Goal: Information Seeking & Learning: Learn about a topic

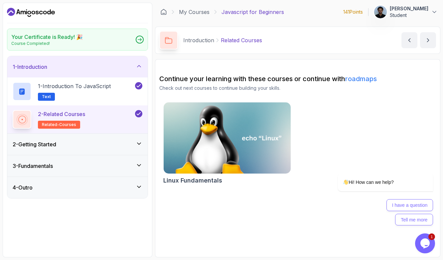
click at [75, 144] on div "2 - Getting Started" at bounding box center [78, 144] width 130 height 8
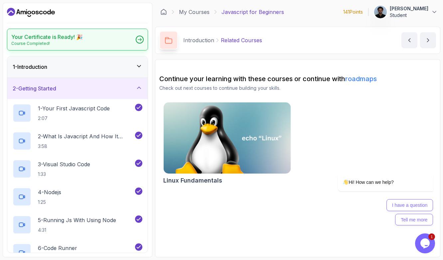
click at [120, 42] on div "Your Certificate is Ready! 🎉 Course Completed!" at bounding box center [77, 40] width 141 height 22
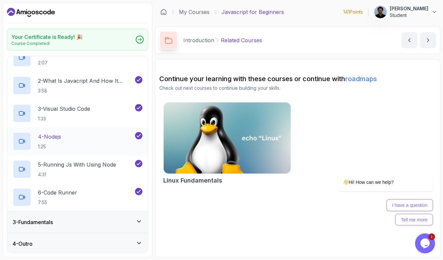
scroll to position [57, 0]
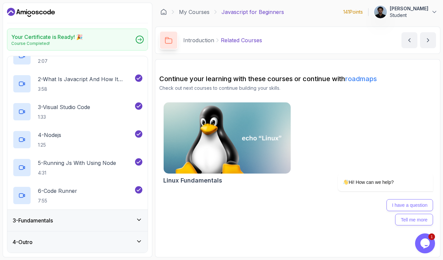
click at [46, 220] on h3 "3 - Fundamentals" at bounding box center [33, 220] width 40 height 8
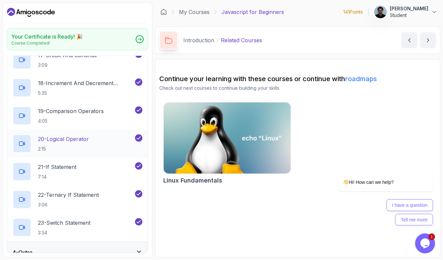
scroll to position [531, 0]
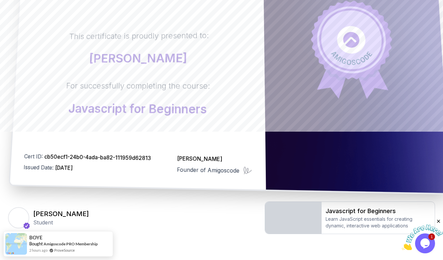
scroll to position [134, 0]
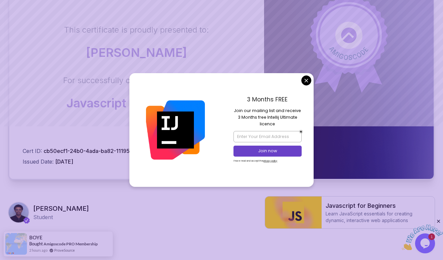
click at [307, 78] on body "Certificate This certificate is proudly presented to: [PERSON_NAME] For success…" at bounding box center [221, 76] width 443 height 421
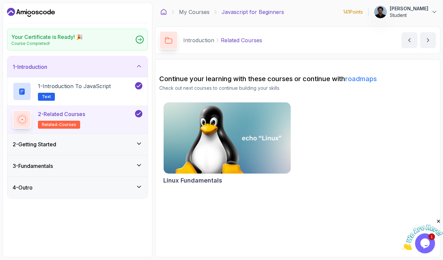
click at [164, 13] on icon at bounding box center [163, 11] width 5 height 5
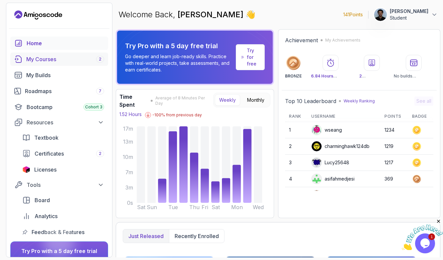
click at [47, 62] on div "My Courses 2" at bounding box center [65, 59] width 78 height 8
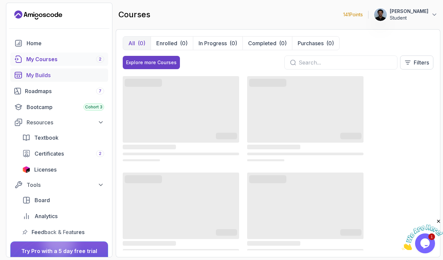
click at [51, 71] on div "My Builds" at bounding box center [65, 75] width 78 height 8
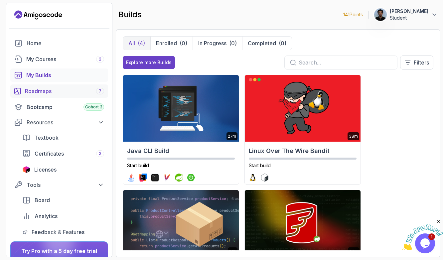
click at [40, 89] on div "Roadmaps 7" at bounding box center [64, 91] width 79 height 8
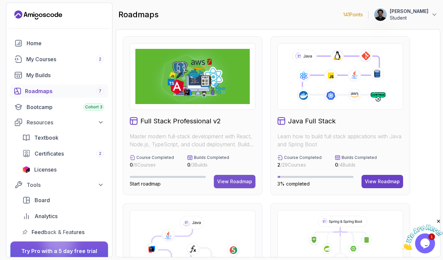
click at [227, 184] on div "View Roadmap" at bounding box center [234, 181] width 35 height 7
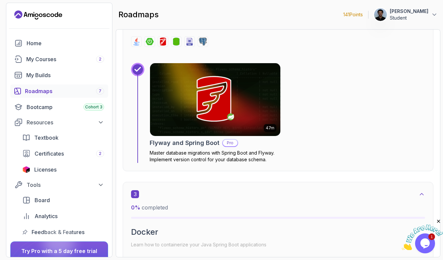
scroll to position [682, 0]
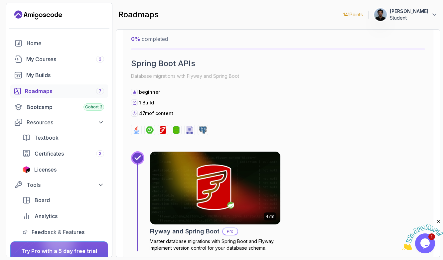
click at [39, 93] on div "Roadmaps 7" at bounding box center [64, 91] width 79 height 8
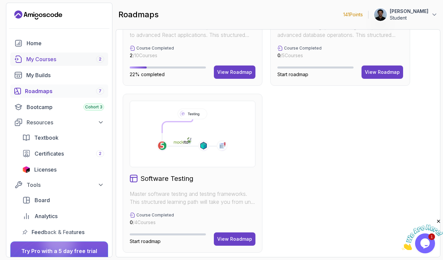
click at [47, 63] on link "My Courses 2" at bounding box center [59, 59] width 98 height 13
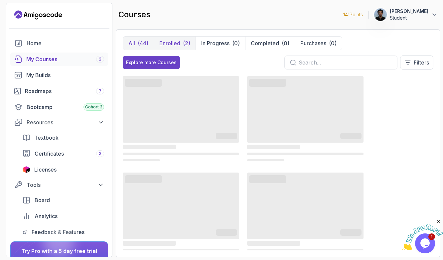
click at [166, 41] on p "Enrolled" at bounding box center [169, 43] width 21 height 8
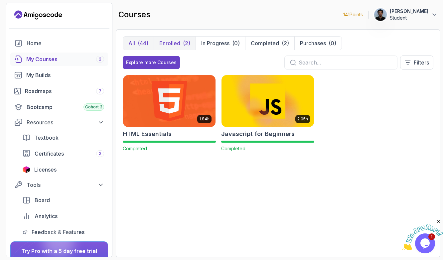
click at [139, 41] on div "(44)" at bounding box center [143, 43] width 11 height 8
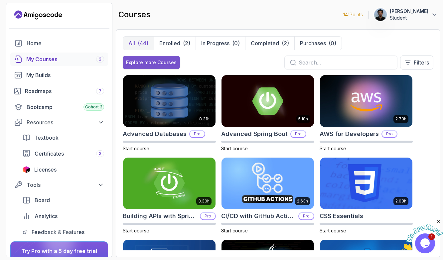
click at [143, 62] on div "Explore more Courses" at bounding box center [151, 62] width 51 height 7
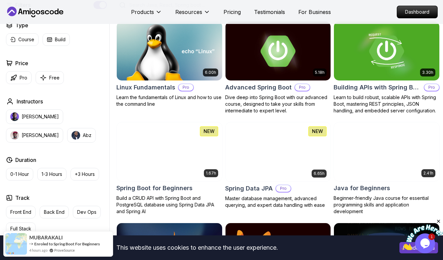
scroll to position [202, 0]
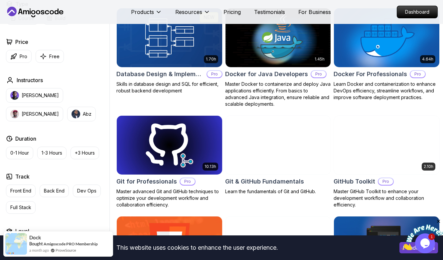
scroll to position [609, 0]
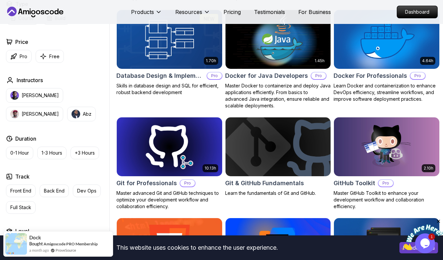
click at [267, 154] on img at bounding box center [278, 147] width 111 height 62
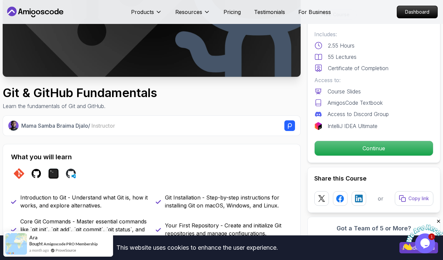
scroll to position [133, 0]
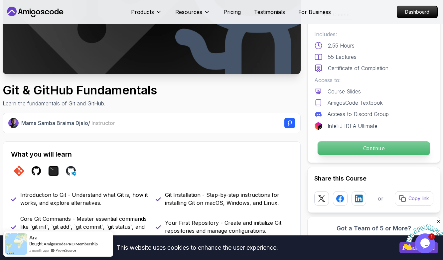
click at [340, 150] on p "Continue" at bounding box center [373, 148] width 112 height 14
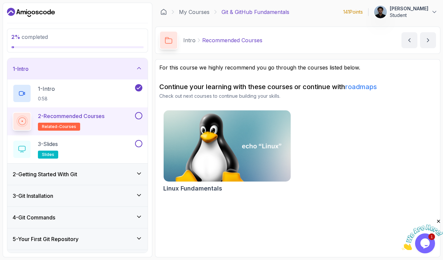
click at [139, 115] on button at bounding box center [138, 115] width 7 height 7
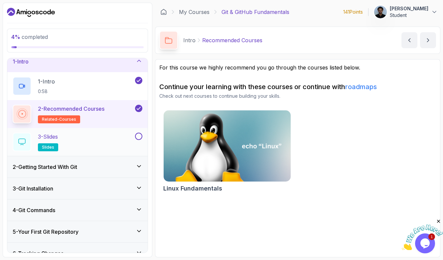
click at [119, 140] on div "3 - Slides slides" at bounding box center [73, 142] width 121 height 19
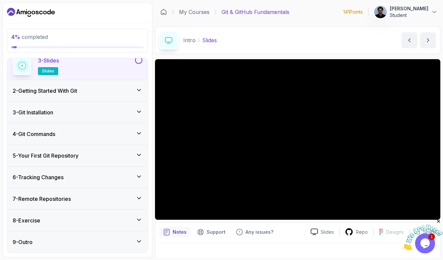
scroll to position [54, 0]
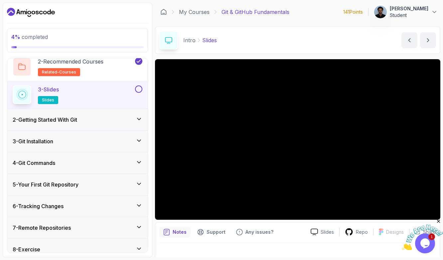
click at [72, 123] on h3 "2 - Getting Started With Git" at bounding box center [45, 120] width 64 height 8
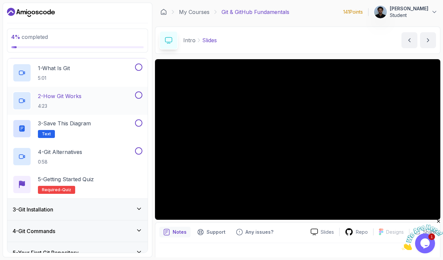
scroll to position [58, 0]
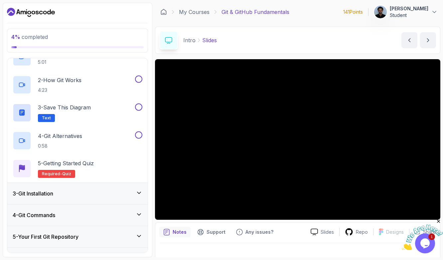
click at [53, 193] on h3 "3 - Git Installation" at bounding box center [33, 193] width 41 height 8
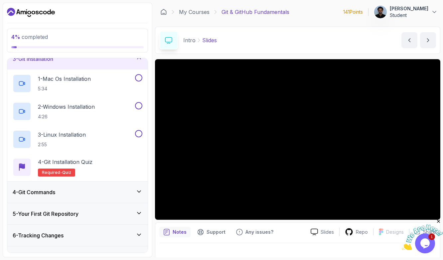
scroll to position [60, 0]
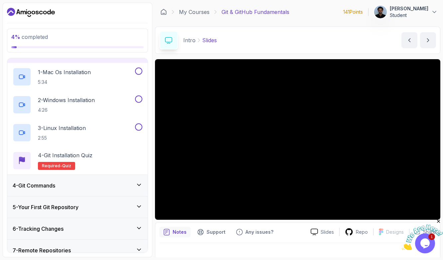
click at [53, 185] on h3 "4 - Git Commands" at bounding box center [34, 185] width 43 height 8
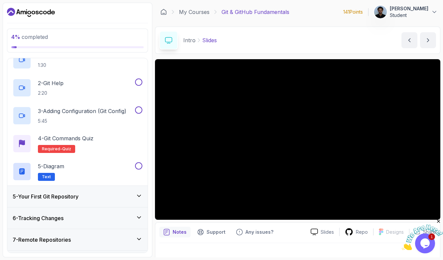
scroll to position [113, 0]
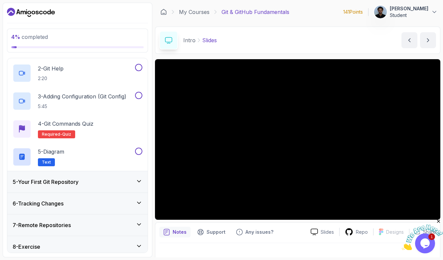
click at [51, 183] on h3 "5 - Your First Git Repository" at bounding box center [46, 182] width 66 height 8
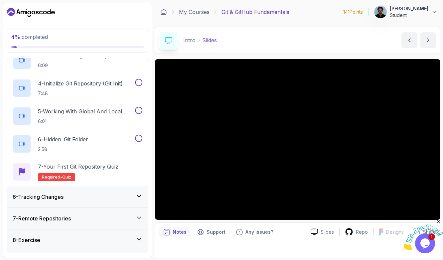
scroll to position [179, 0]
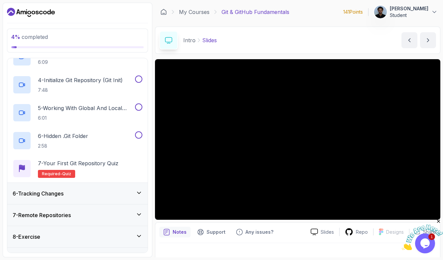
click at [50, 192] on h3 "6 - Tracking Changes" at bounding box center [38, 193] width 51 height 8
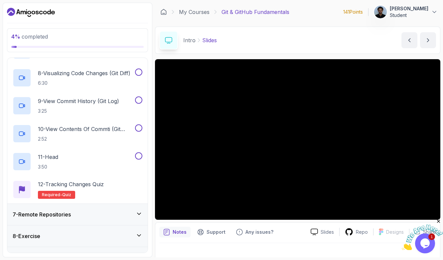
scroll to position [333, 0]
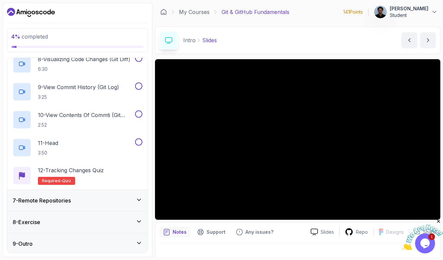
click at [43, 204] on h3 "7 - Remote Repositories" at bounding box center [42, 200] width 58 height 8
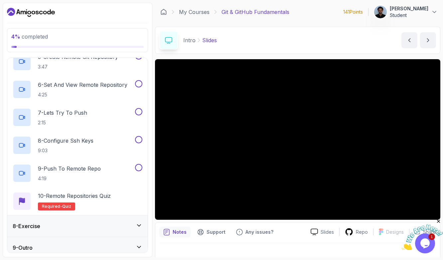
scroll to position [278, 0]
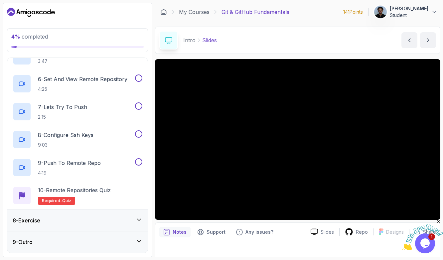
click at [34, 225] on div "8 - Exercise" at bounding box center [77, 220] width 140 height 21
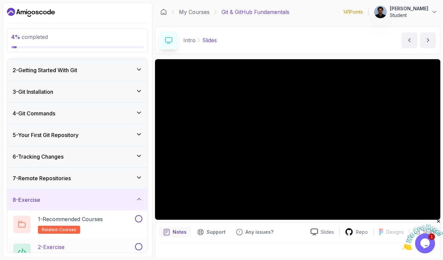
scroll to position [0, 0]
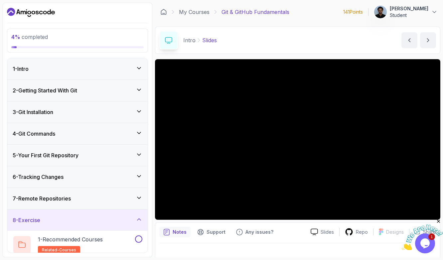
click at [44, 72] on div "1 - Intro" at bounding box center [78, 69] width 130 height 8
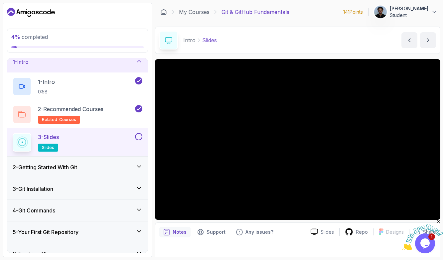
scroll to position [8, 0]
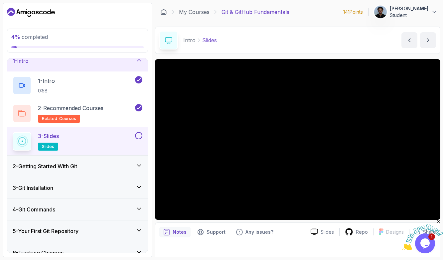
click at [136, 135] on button at bounding box center [138, 135] width 7 height 7
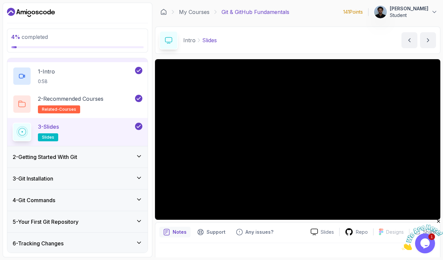
scroll to position [24, 0]
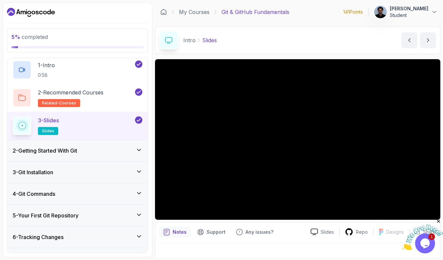
click at [67, 150] on h3 "2 - Getting Started With Git" at bounding box center [45, 151] width 64 height 8
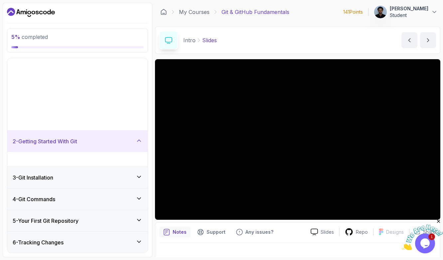
scroll to position [0, 0]
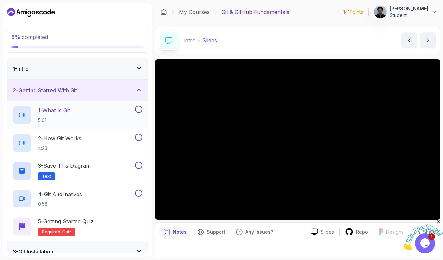
click at [76, 116] on div "1 - What Is Git 5:01" at bounding box center [73, 115] width 121 height 19
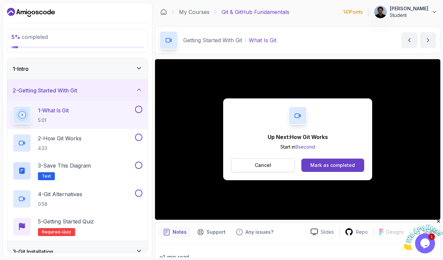
click at [270, 168] on p "Cancel" at bounding box center [263, 165] width 16 height 7
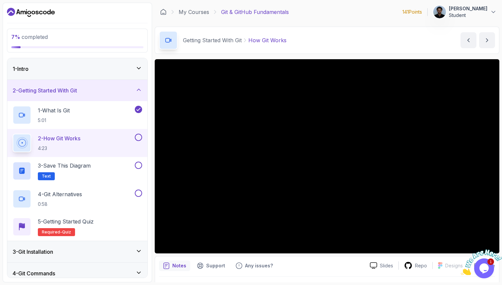
click at [442, 251] on img at bounding box center [481, 262] width 41 height 26
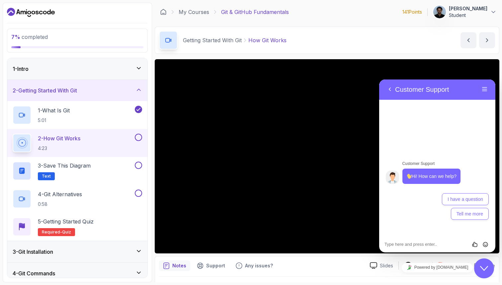
click at [442, 260] on icon "Close Chat This icon closes the chat window." at bounding box center [485, 268] width 8 height 8
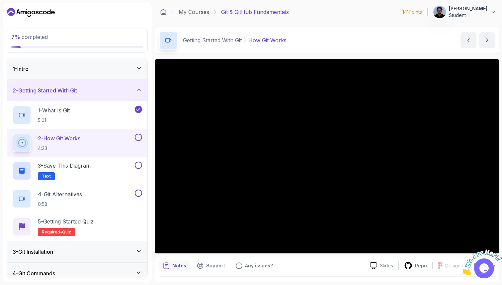
click at [442, 243] on iframe at bounding box center [481, 259] width 41 height 32
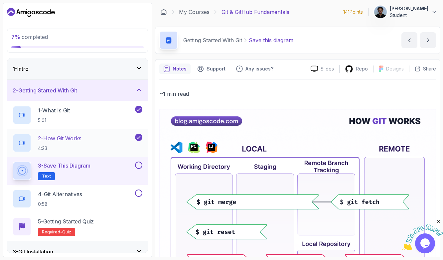
click at [139, 138] on icon at bounding box center [139, 137] width 6 height 7
click at [140, 138] on button at bounding box center [138, 137] width 7 height 7
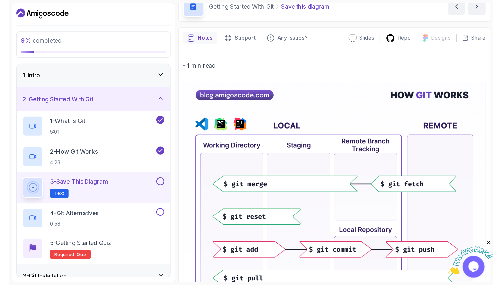
scroll to position [40, 0]
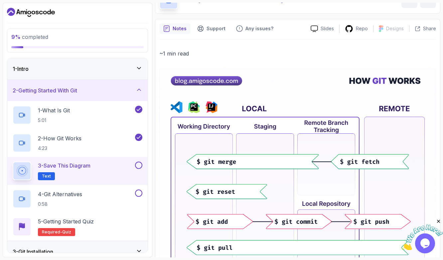
drag, startPoint x: 250, startPoint y: 115, endPoint x: 193, endPoint y: 76, distance: 69.0
click at [193, 76] on img at bounding box center [297, 240] width 276 height 343
click at [201, 157] on img at bounding box center [297, 240] width 276 height 343
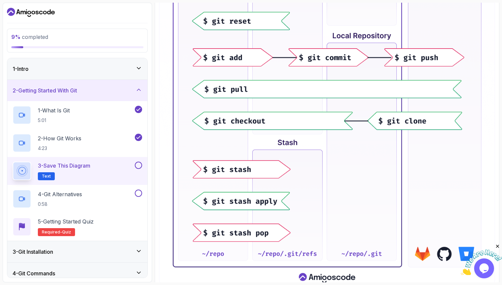
scroll to position [268, 0]
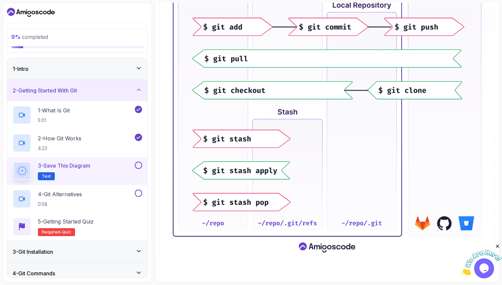
click at [138, 165] on button at bounding box center [138, 164] width 7 height 7
click at [89, 198] on div "4 - Git Alternatives 0:58" at bounding box center [73, 198] width 121 height 19
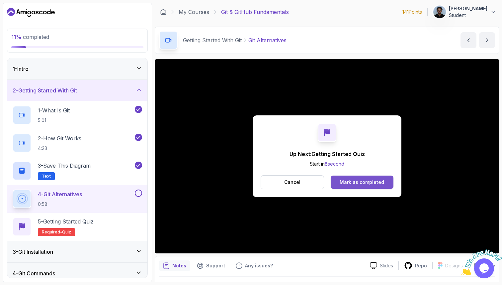
click at [365, 186] on button "Mark as completed" at bounding box center [362, 181] width 63 height 13
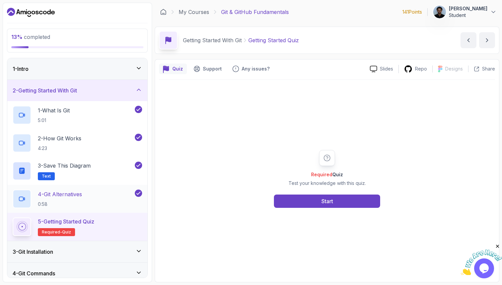
click at [63, 203] on p "0:58" at bounding box center [60, 204] width 44 height 7
